Goal: Book appointment/travel/reservation

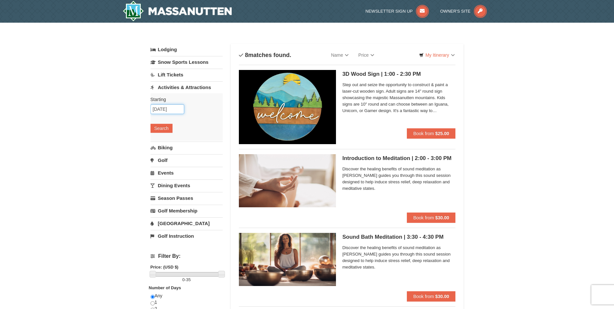
click at [177, 110] on input "[DATE]" at bounding box center [167, 109] width 34 height 10
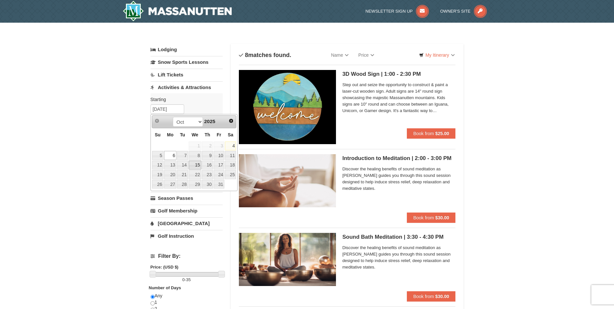
click at [194, 162] on link "15" at bounding box center [195, 164] width 13 height 9
type input "[DATE]"
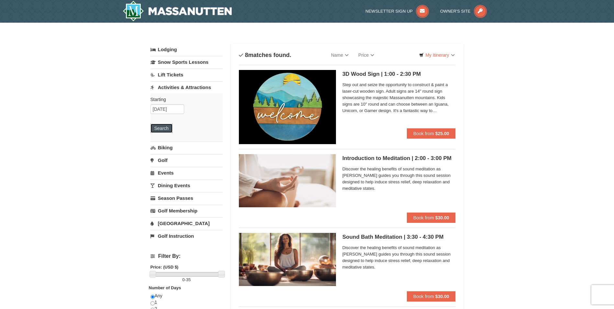
click at [158, 124] on button "Search" at bounding box center [161, 128] width 22 height 9
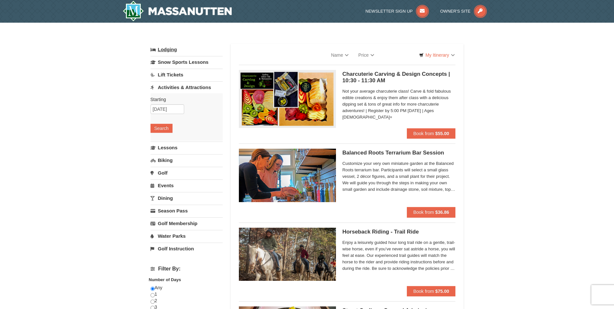
select select "10"
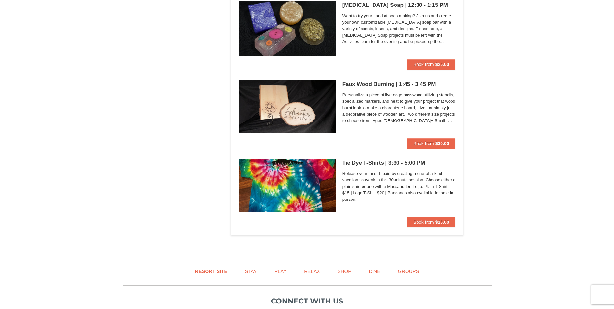
scroll to position [1100, 0]
